Goal: Transaction & Acquisition: Purchase product/service

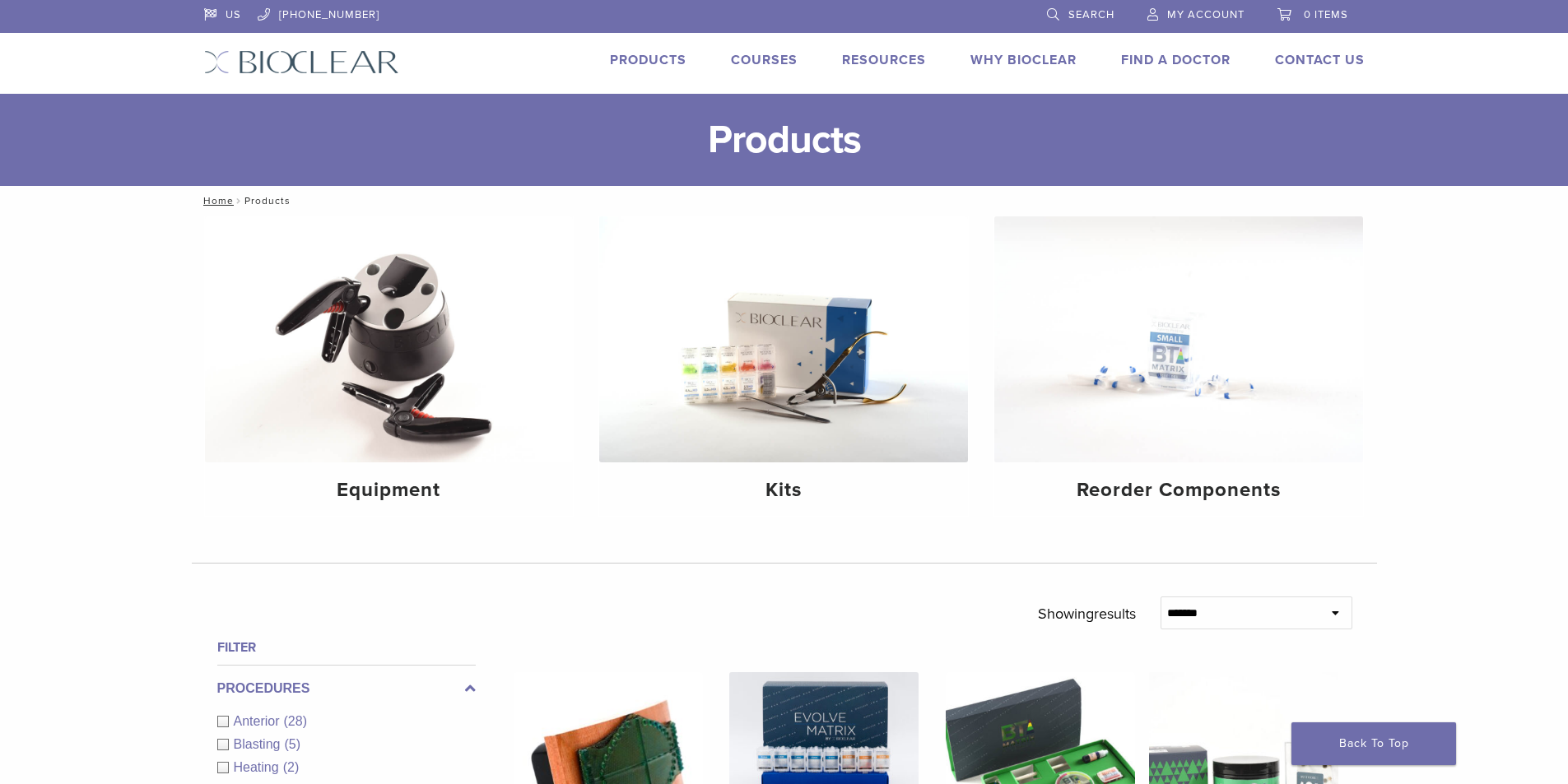
click at [1220, 15] on span "My Account" at bounding box center [1205, 15] width 77 height 13
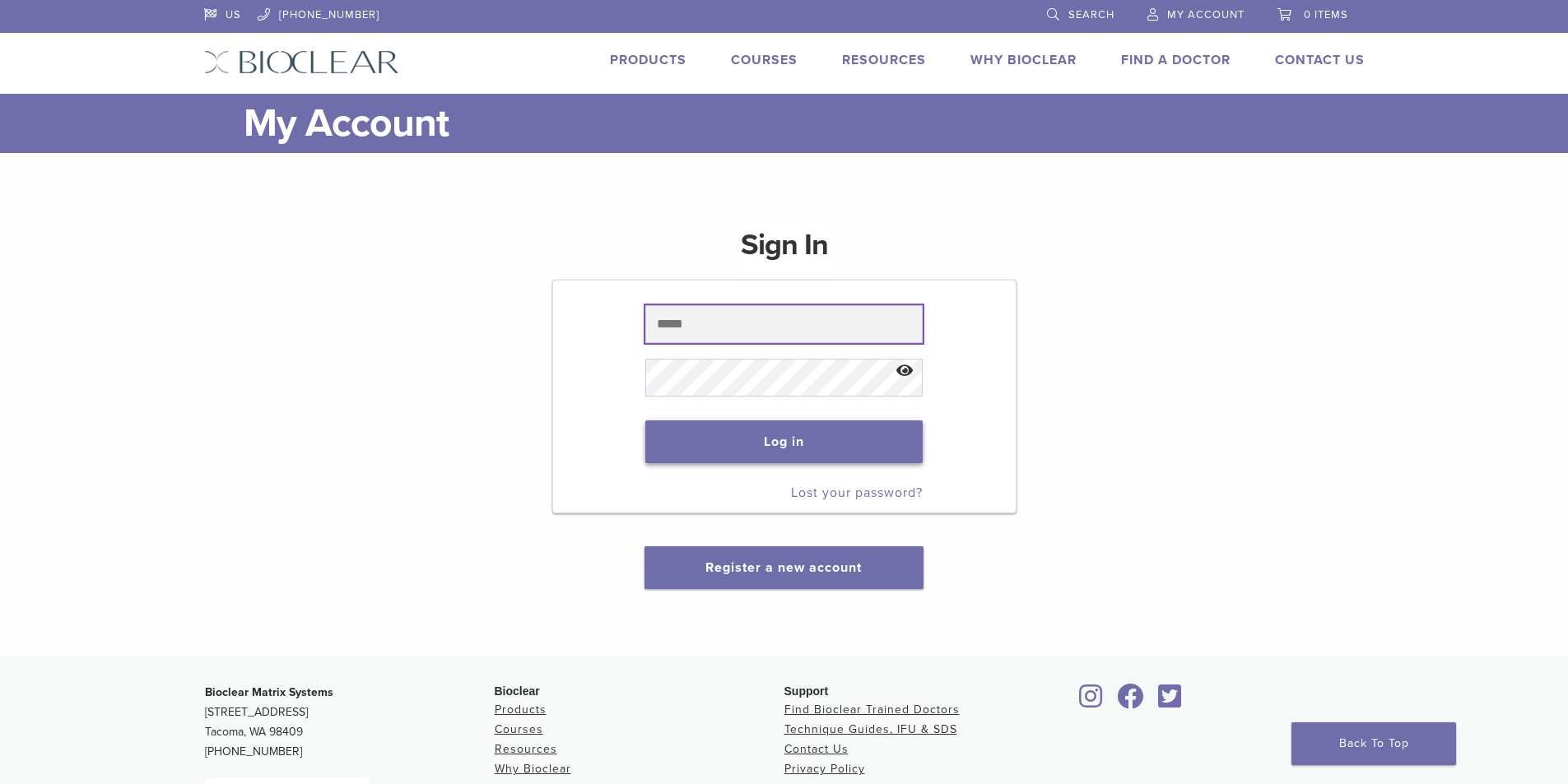
type input "**********"
click at [801, 438] on button "Log in" at bounding box center [784, 441] width 277 height 42
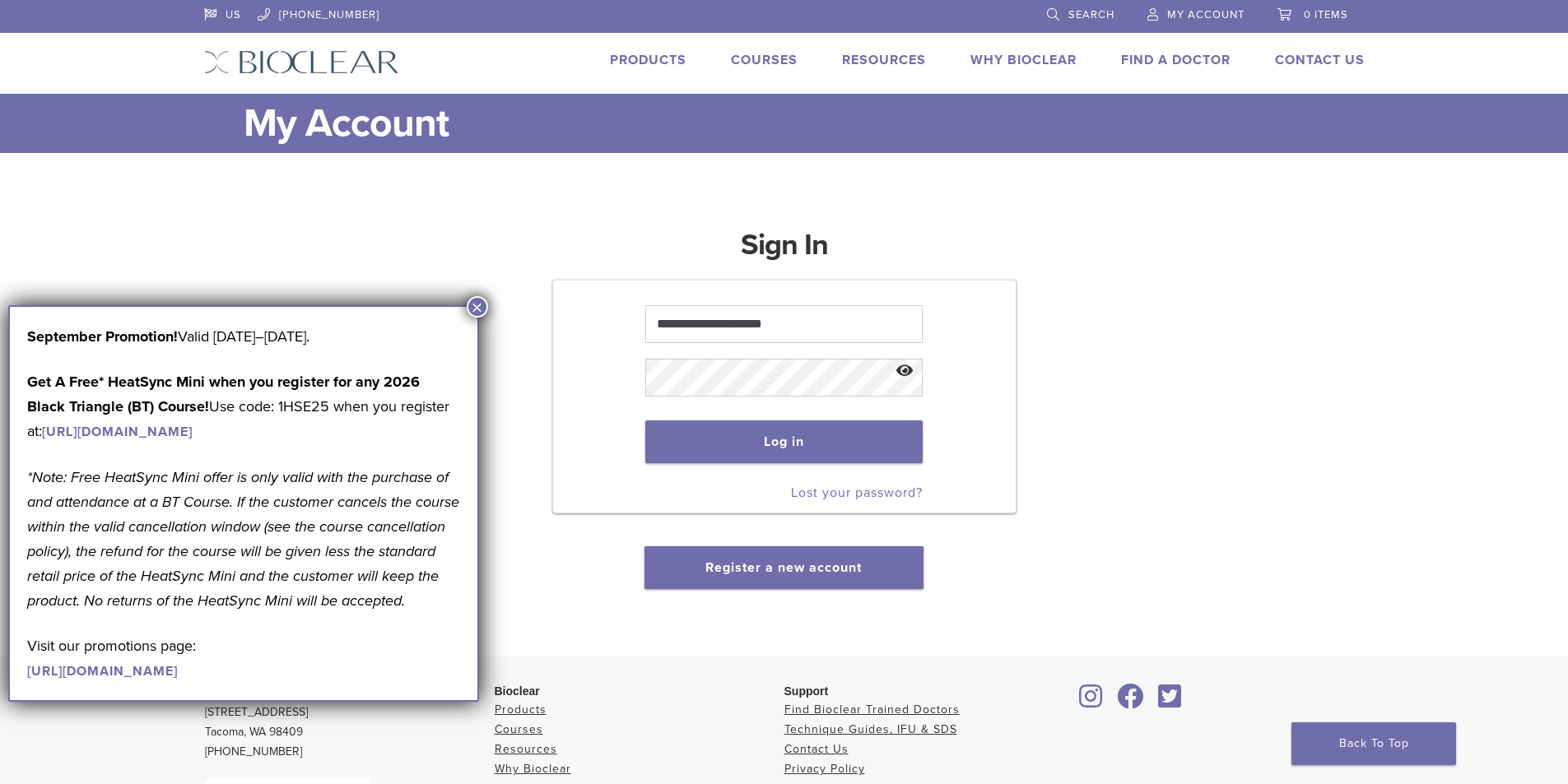
click at [478, 306] on button "×" at bounding box center [477, 307] width 22 height 22
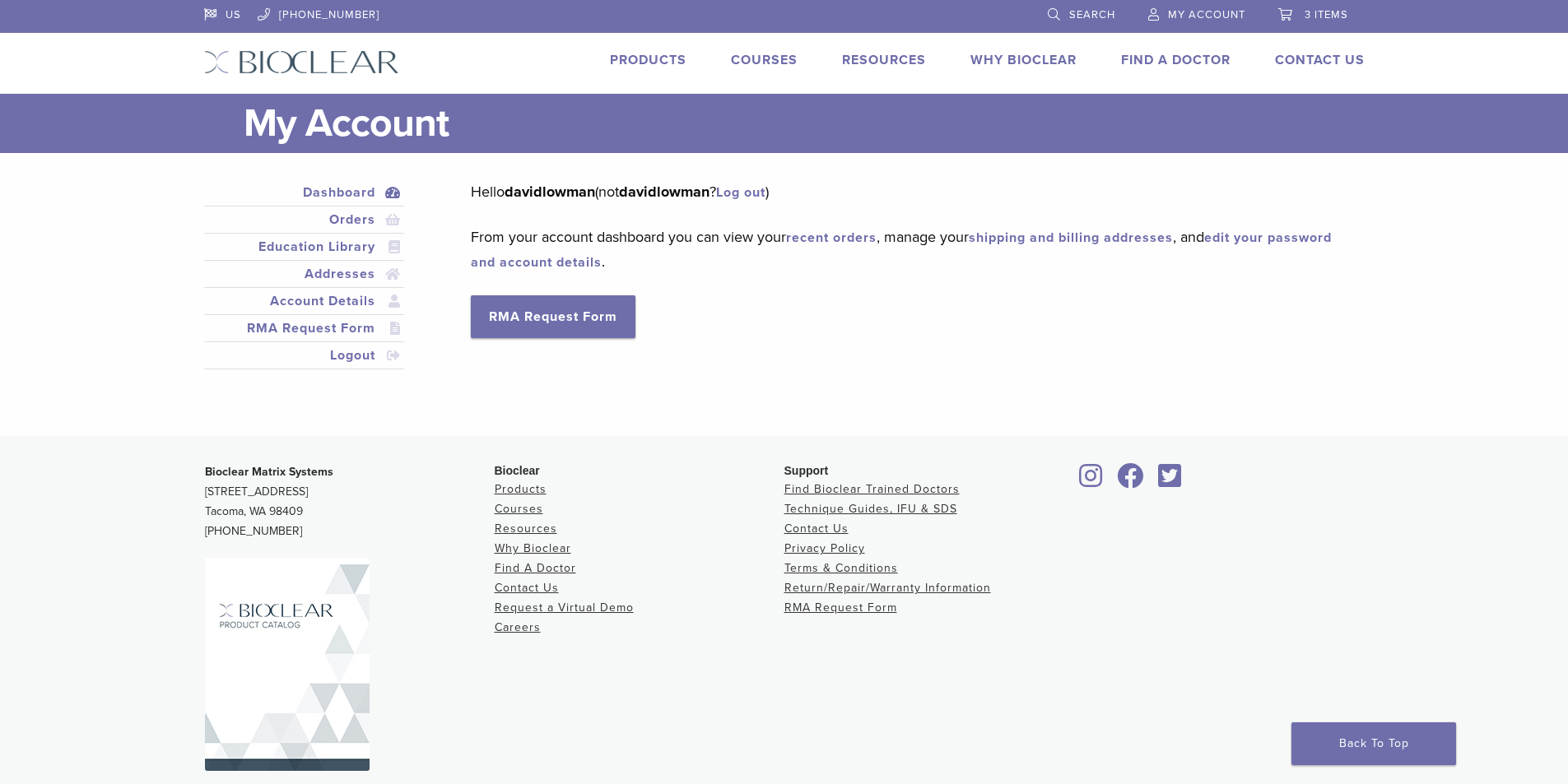
click at [1304, 16] on span "3 items" at bounding box center [1326, 15] width 43 height 13
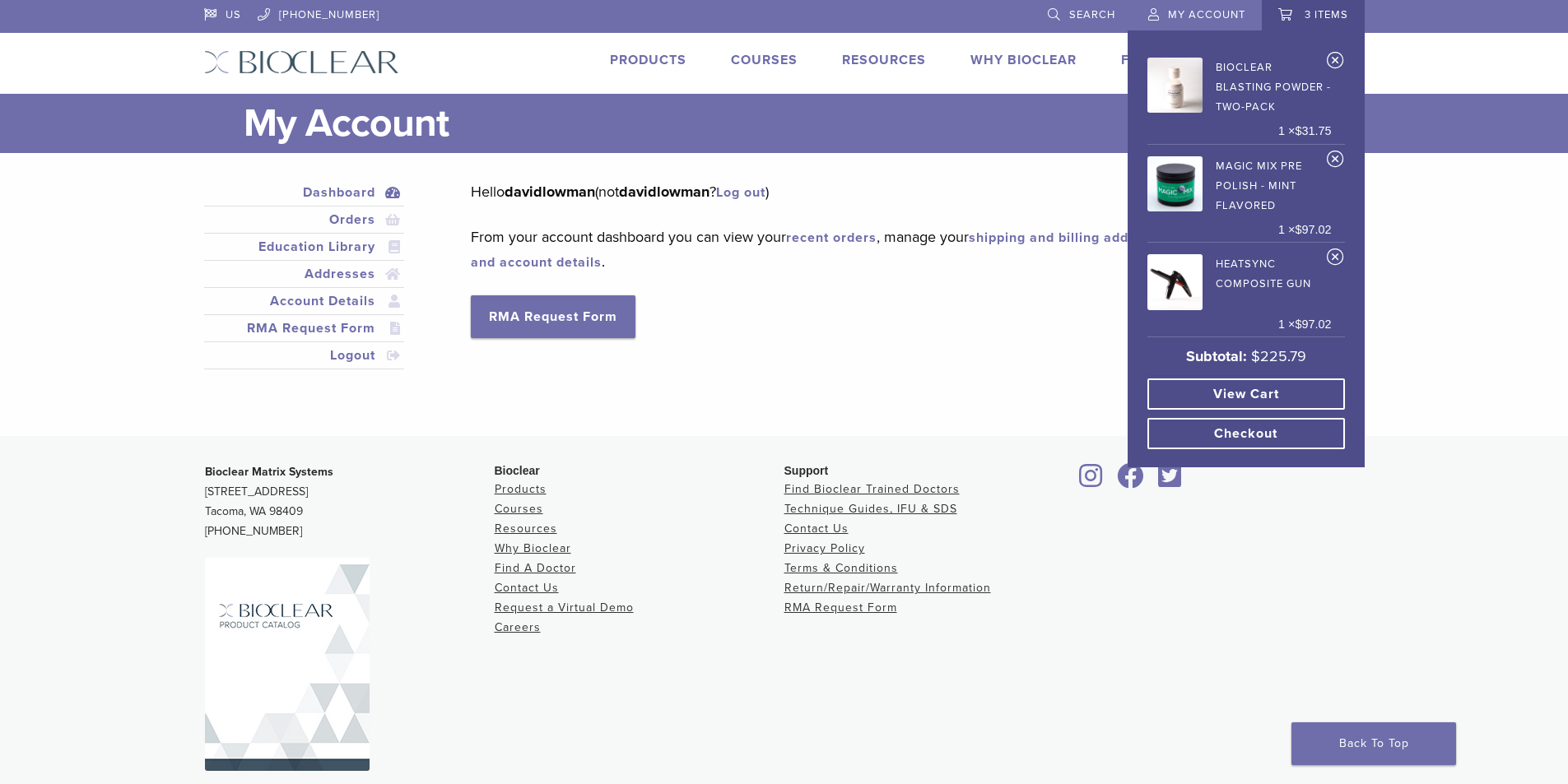
click at [1272, 387] on link "View cart" at bounding box center [1245, 394] width 197 height 32
